Goal: Navigation & Orientation: Find specific page/section

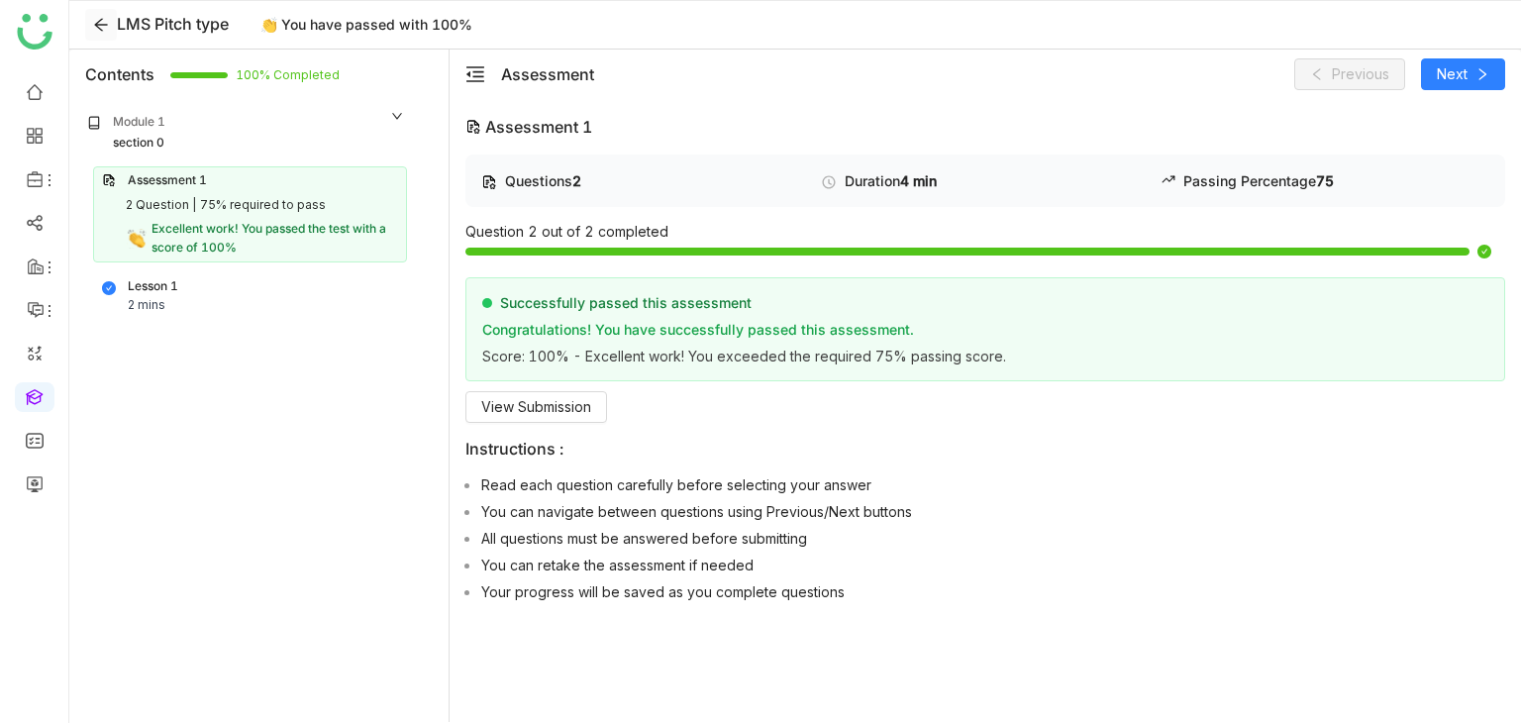
click at [86, 18] on icon at bounding box center [101, 25] width 30 height 16
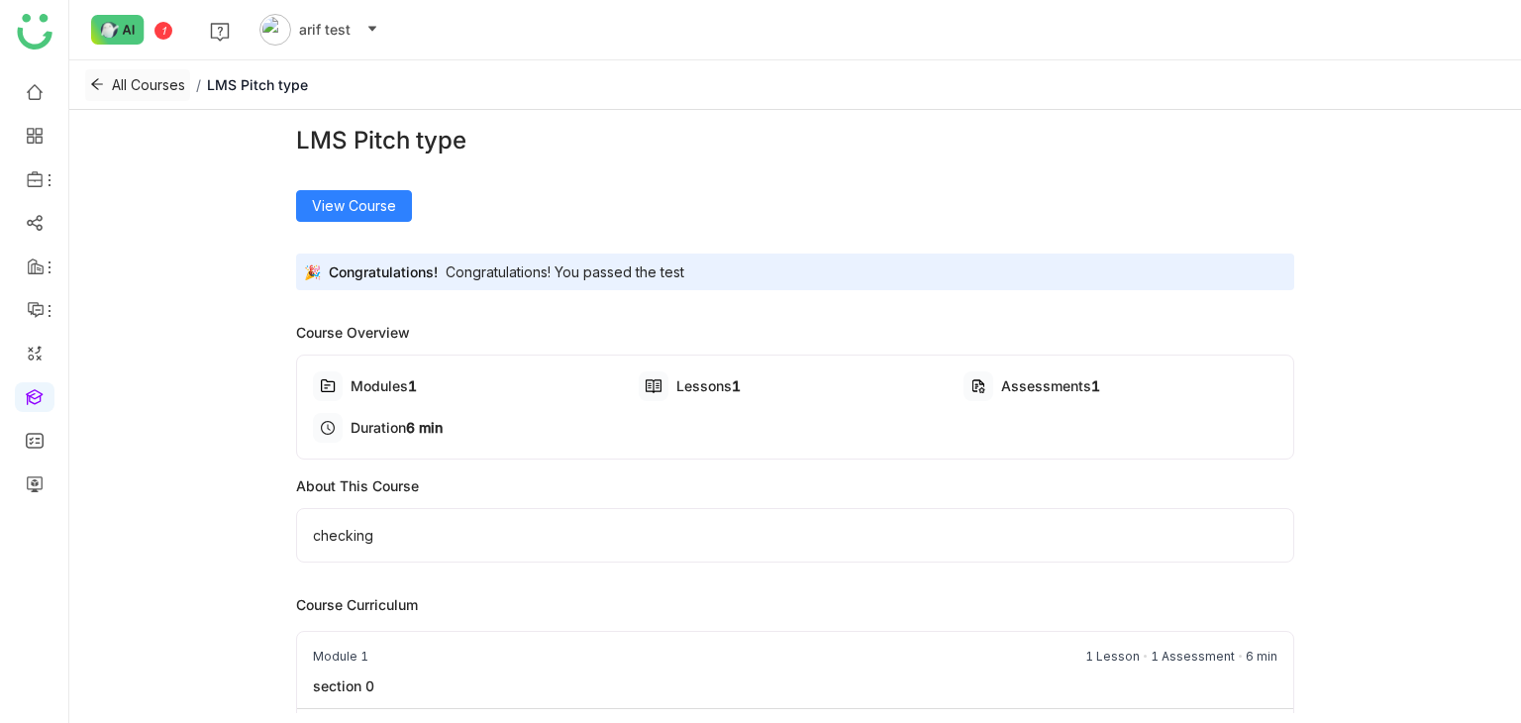
click at [113, 80] on span "All Courses" at bounding box center [148, 85] width 73 height 22
click at [32, 404] on link at bounding box center [35, 395] width 18 height 17
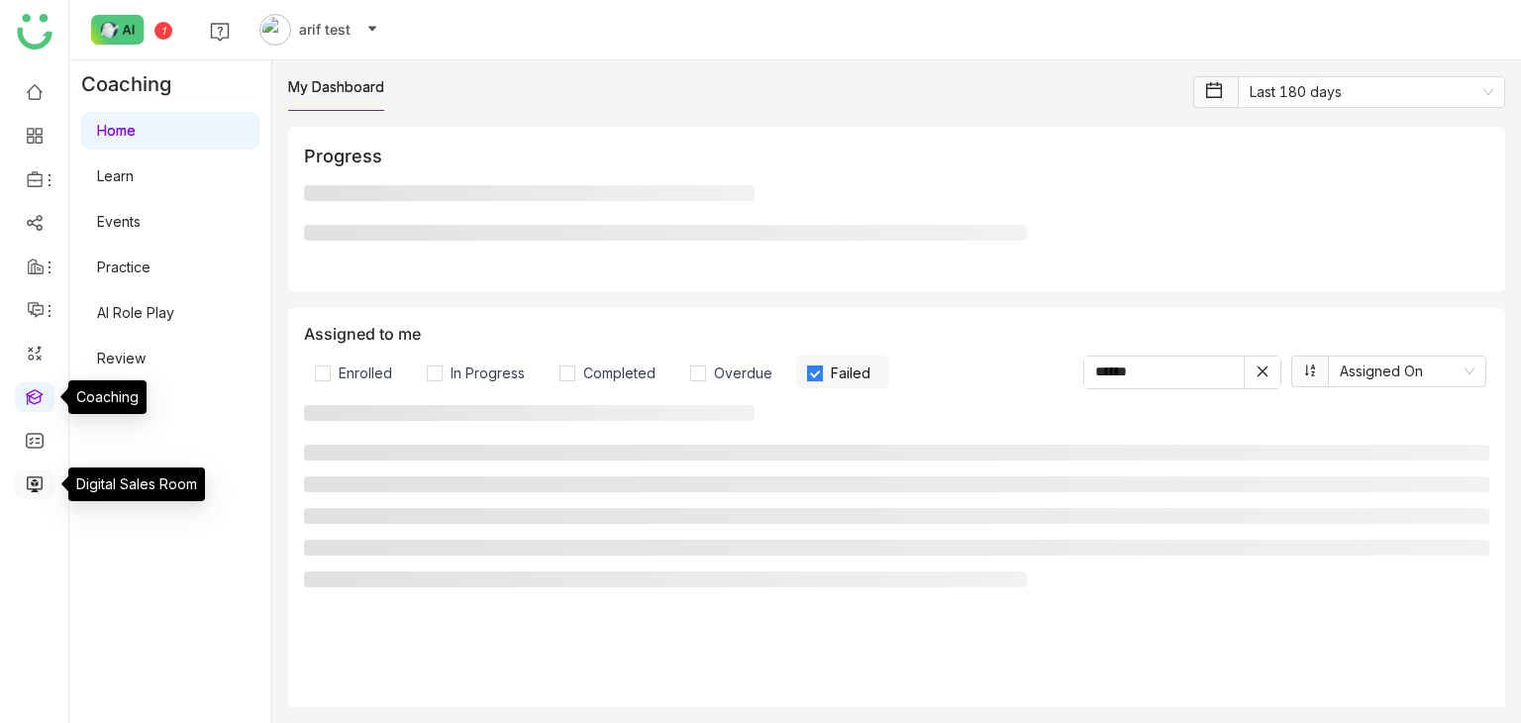
click at [44, 491] on link at bounding box center [35, 482] width 18 height 17
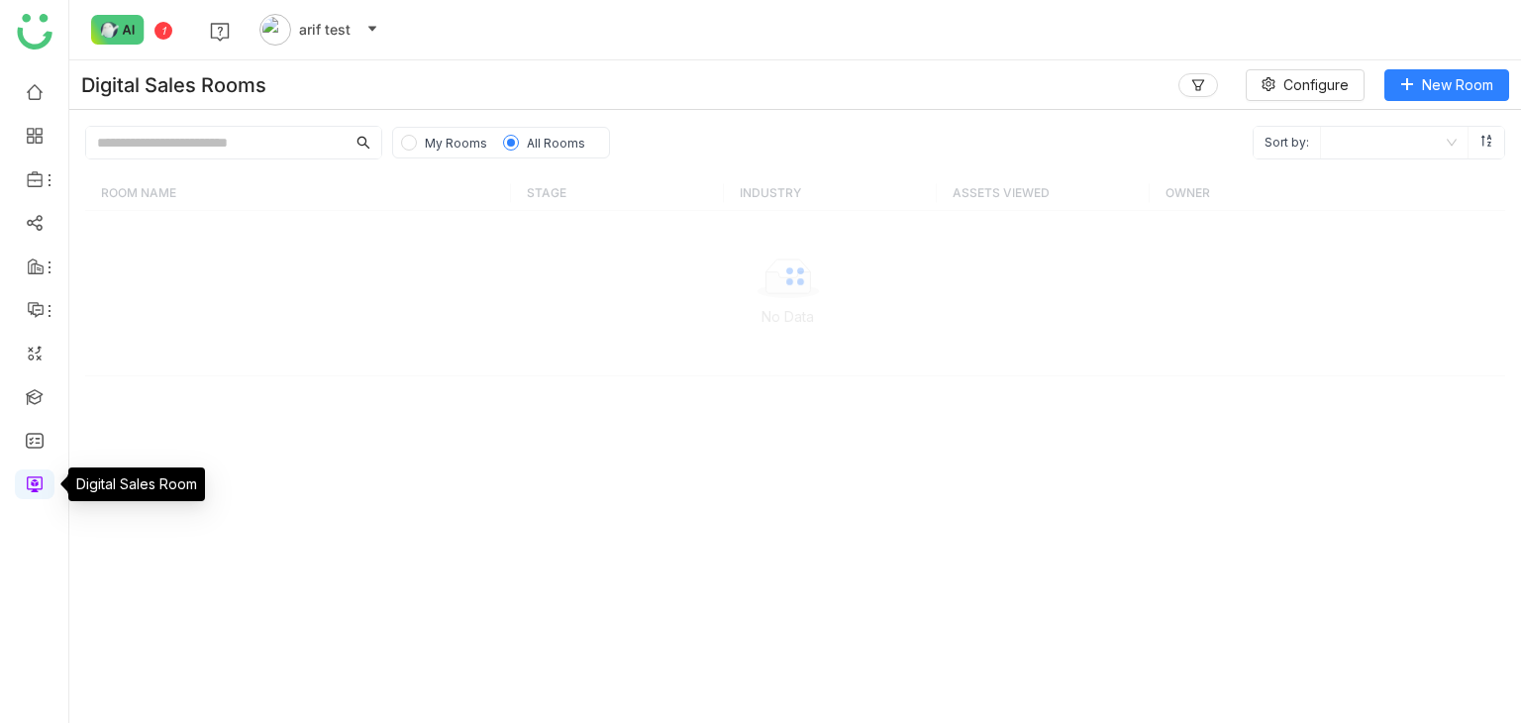
click at [26, 478] on link at bounding box center [35, 482] width 18 height 17
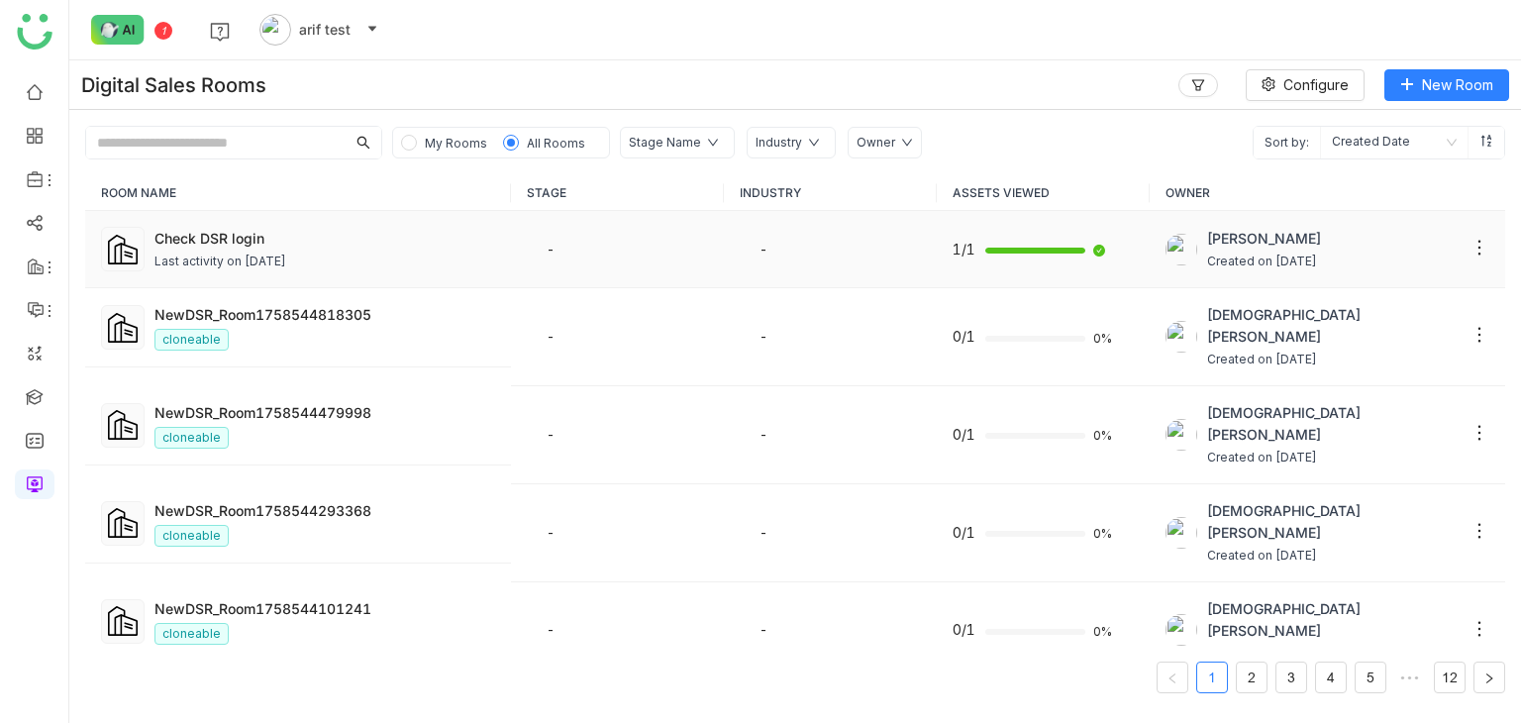
click at [242, 252] on div "Last activity on [DATE]" at bounding box center [220, 261] width 132 height 19
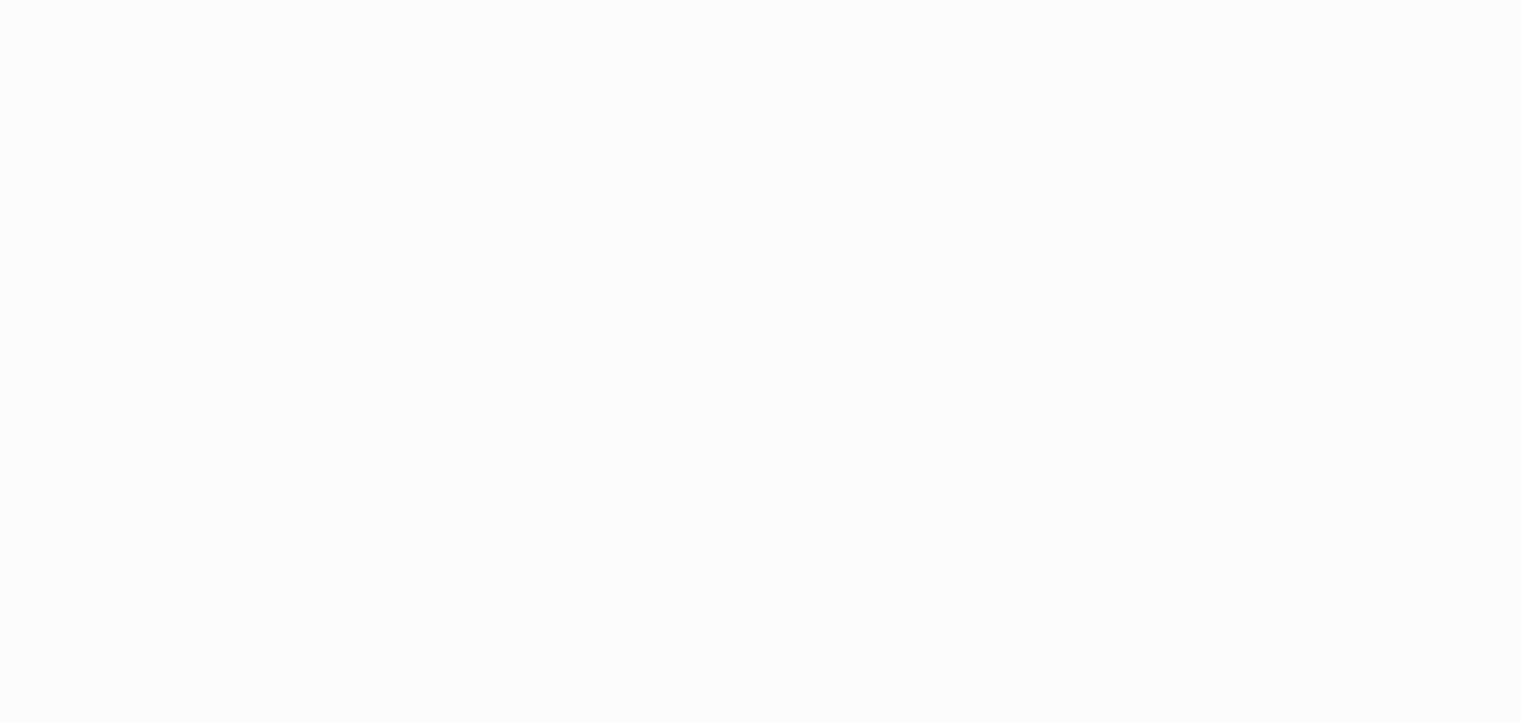
click at [567, 40] on html at bounding box center [760, 361] width 1521 height 723
